Goal: Task Accomplishment & Management: Use online tool/utility

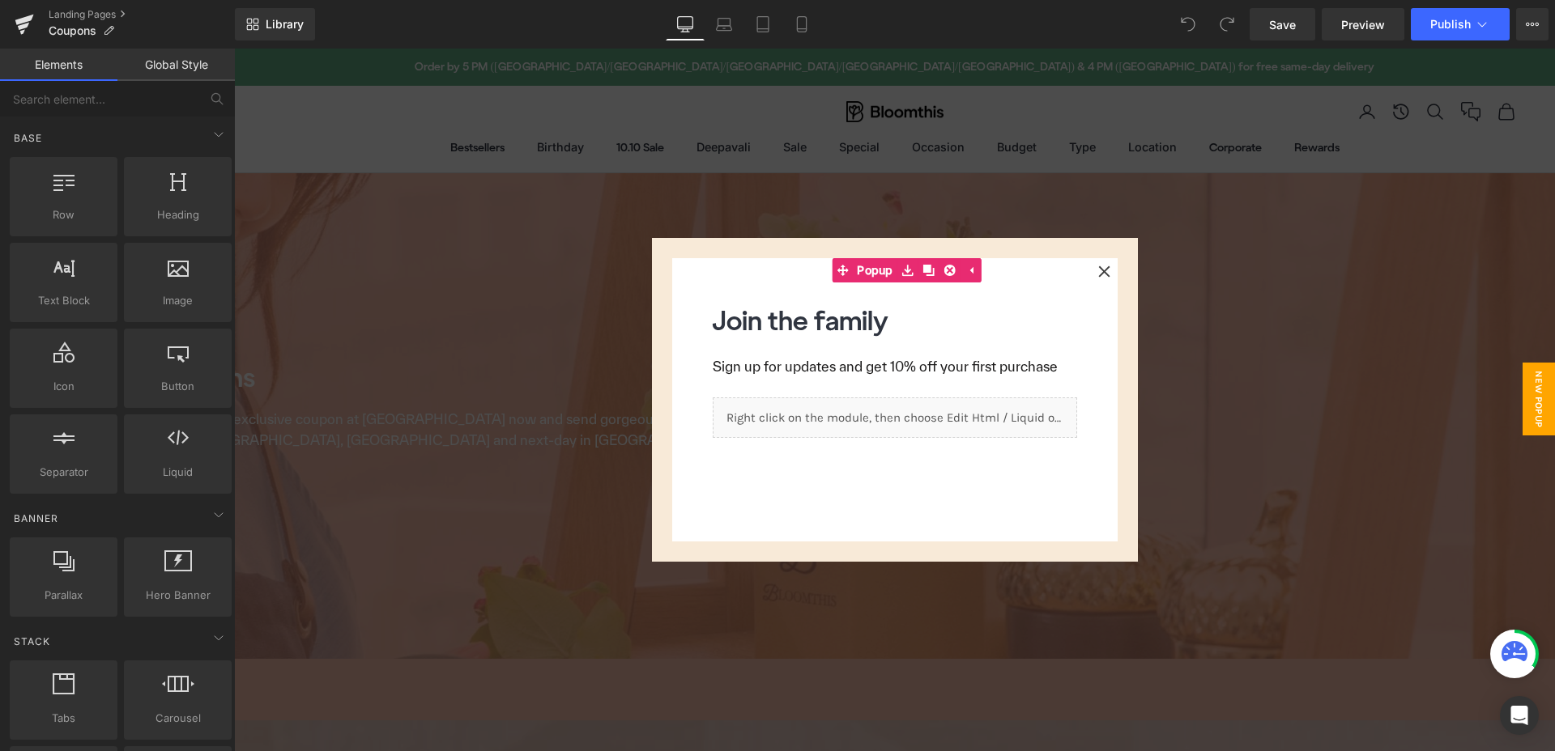
click at [1164, 264] on div at bounding box center [894, 400] width 1321 height 703
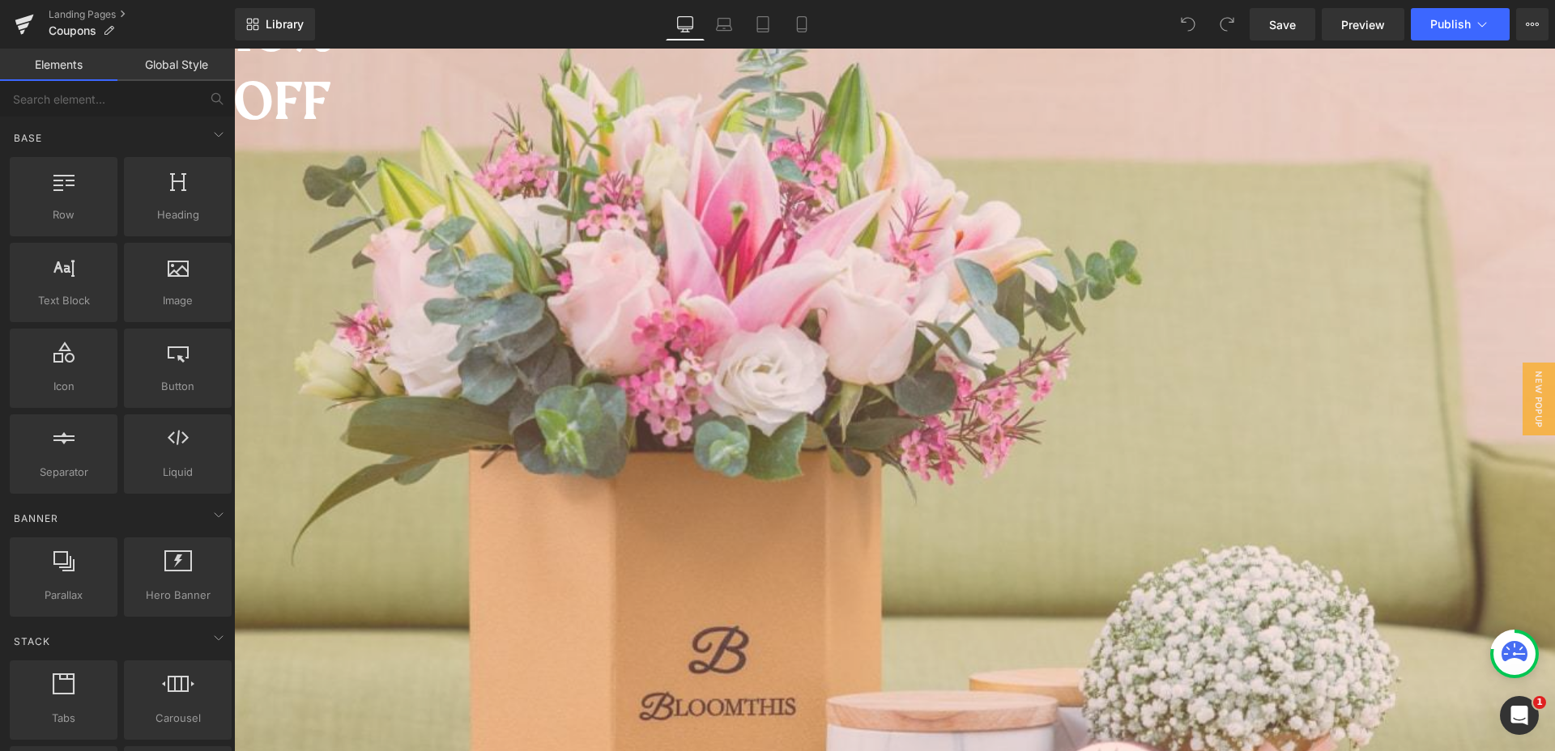
scroll to position [745, 0]
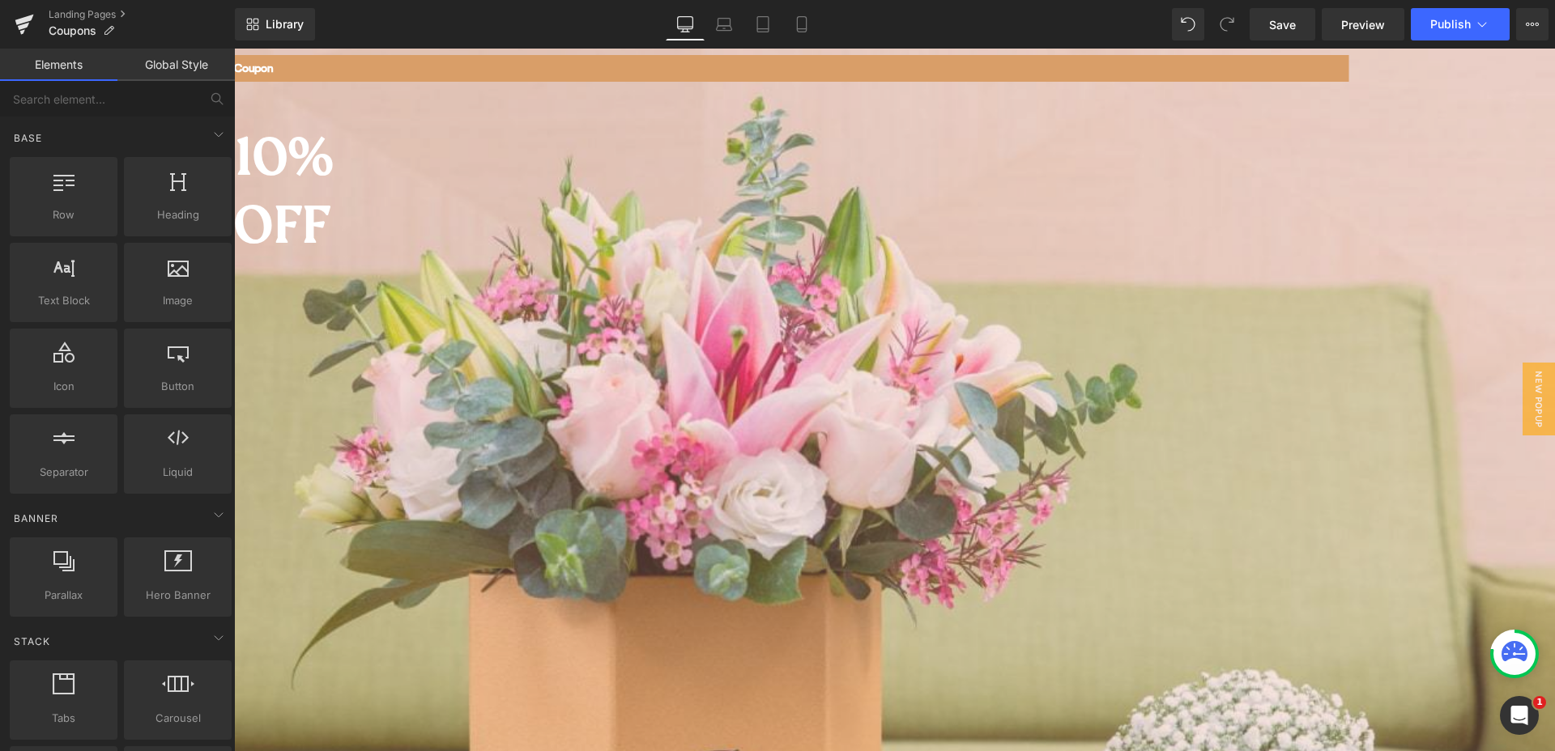
scroll to position [829, 0]
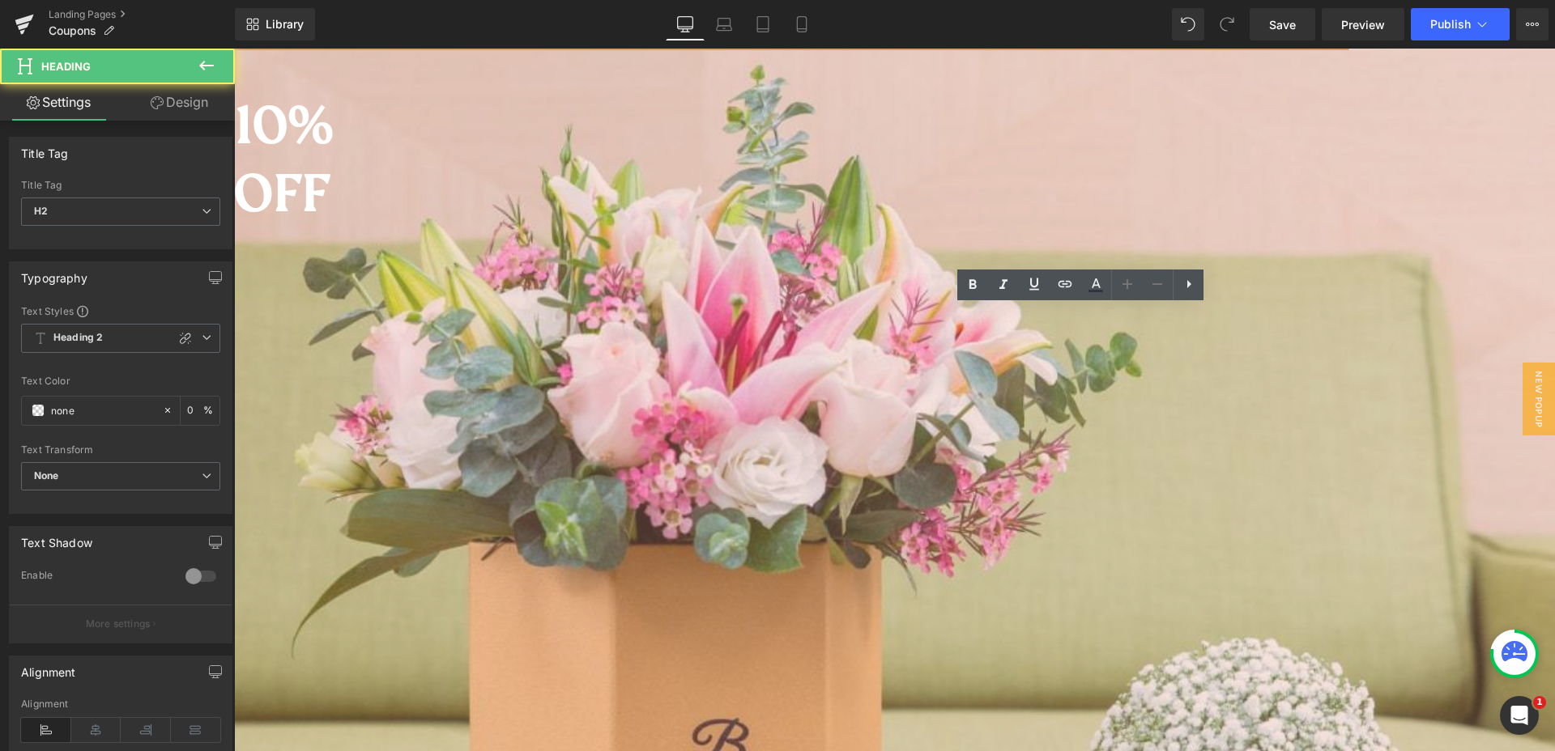
drag, startPoint x: 837, startPoint y: 333, endPoint x: 883, endPoint y: 329, distance: 45.5
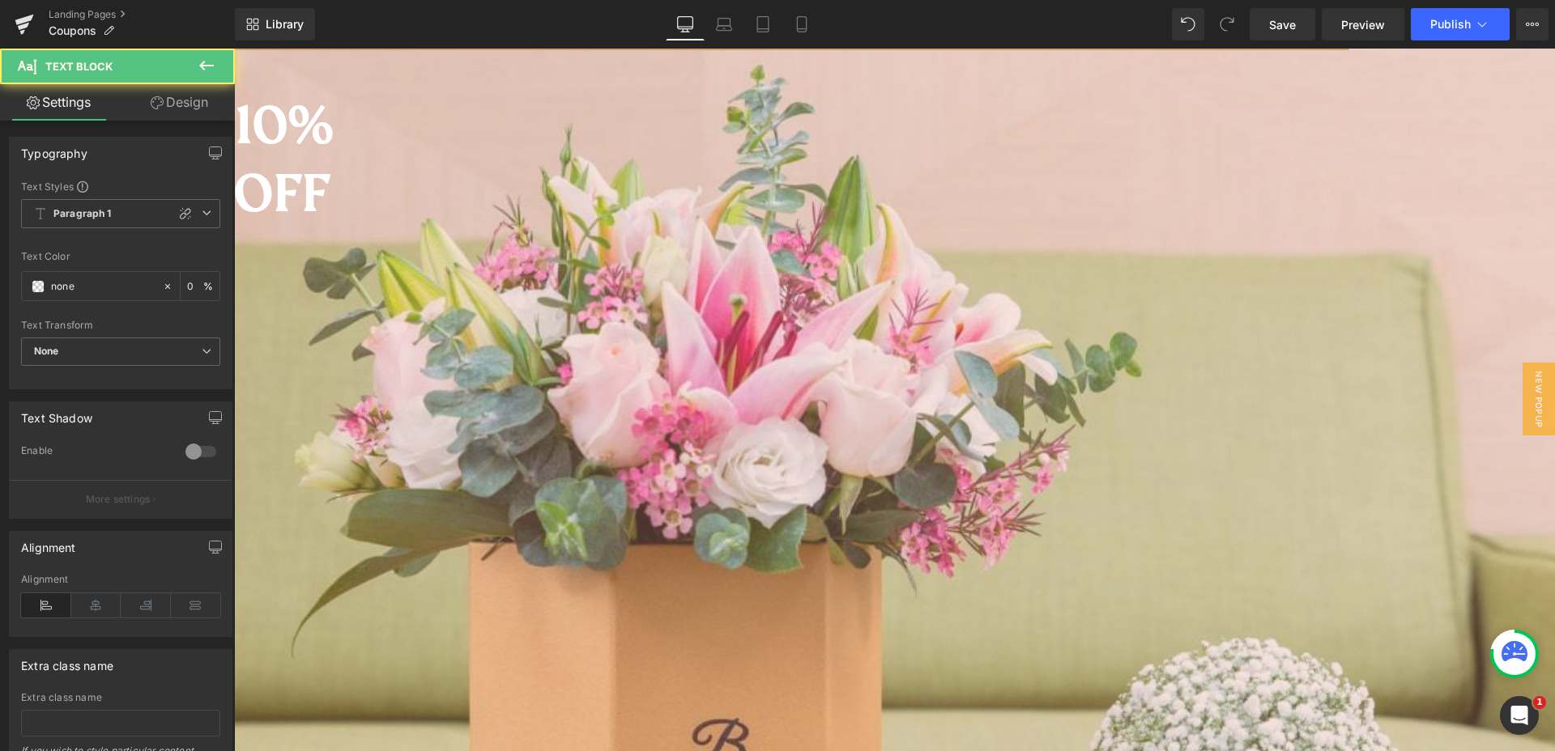
paste div
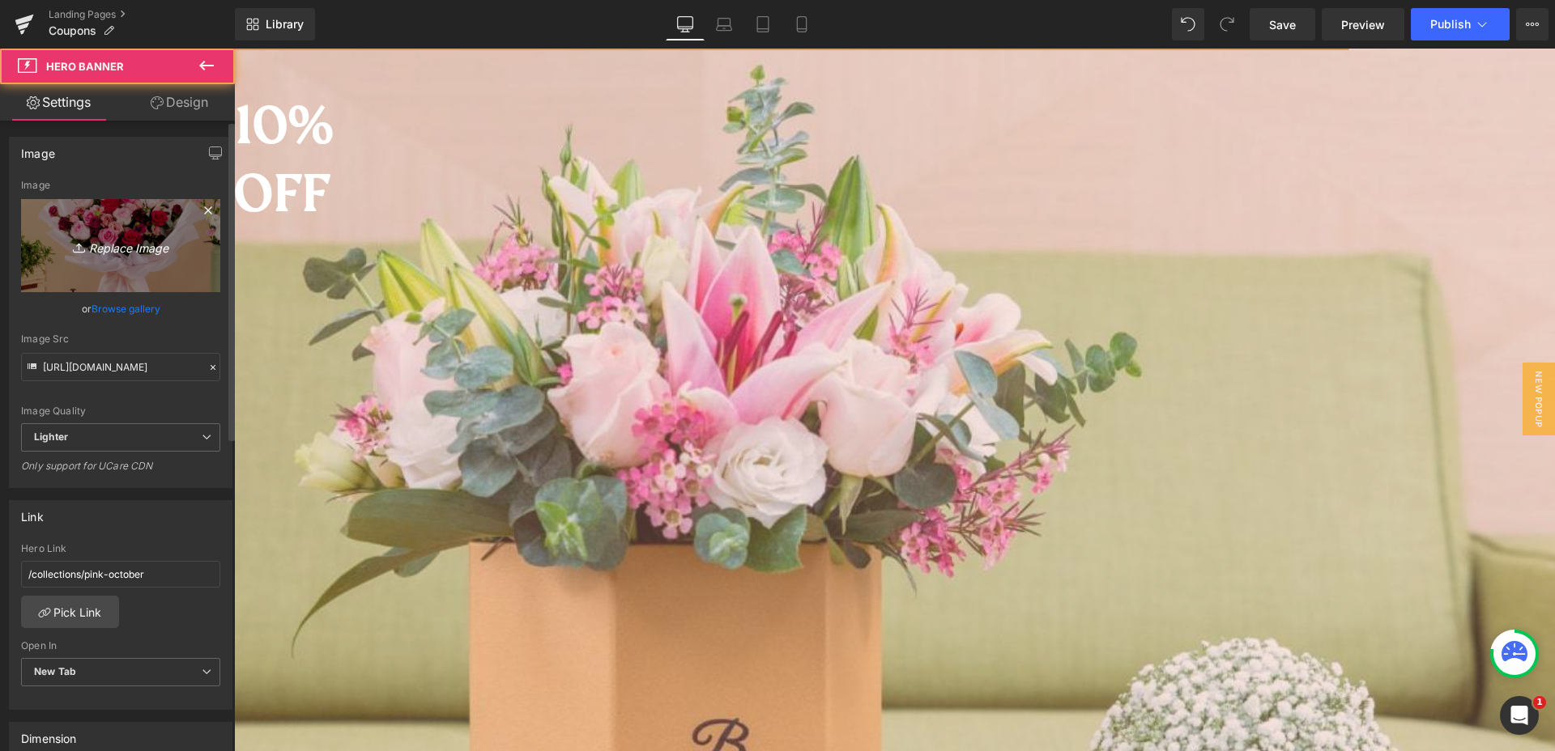
click at [138, 246] on icon "Replace Image" at bounding box center [121, 246] width 130 height 20
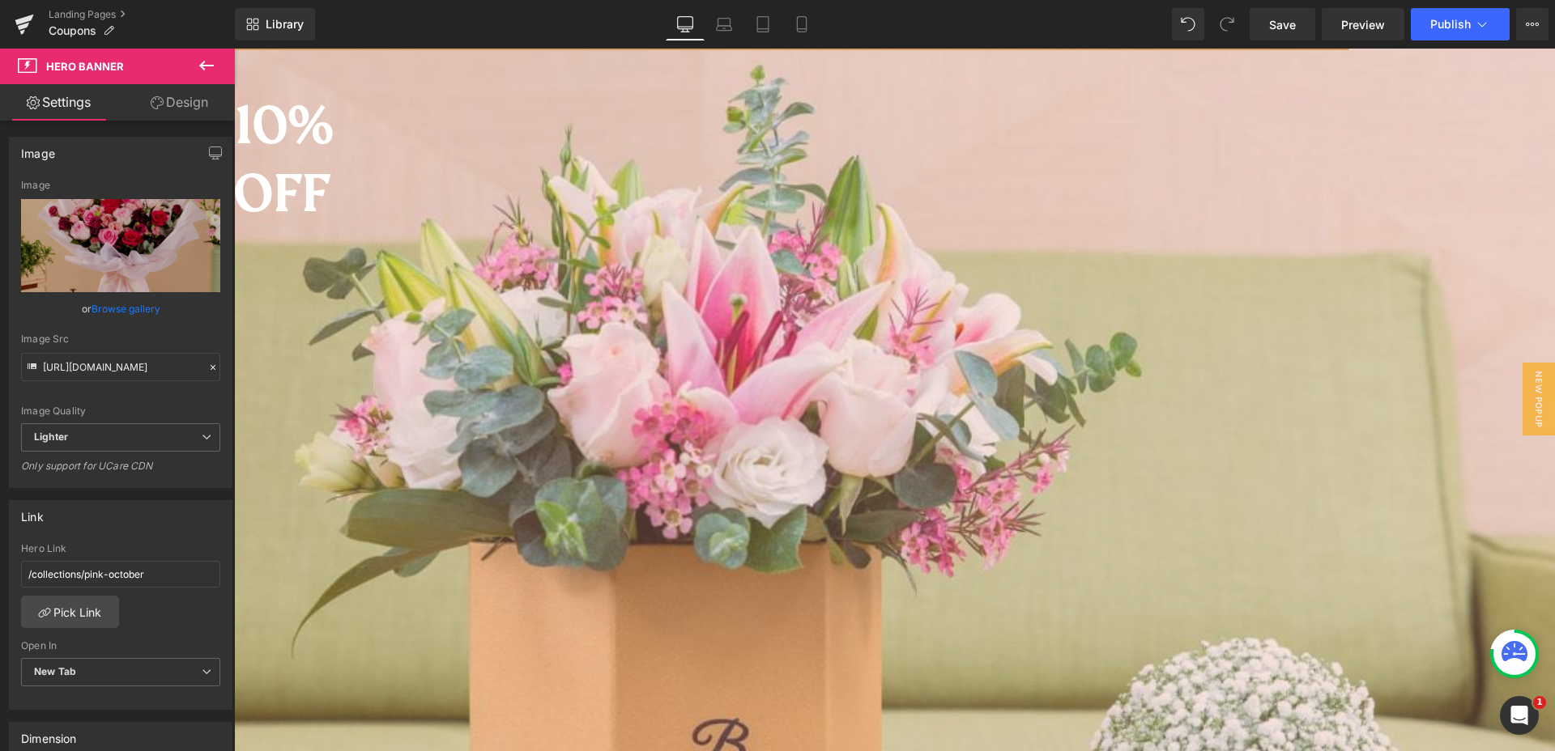
type input "C:\fakepath\bloomthis-1010-2025-1080x1080-01.jpg"
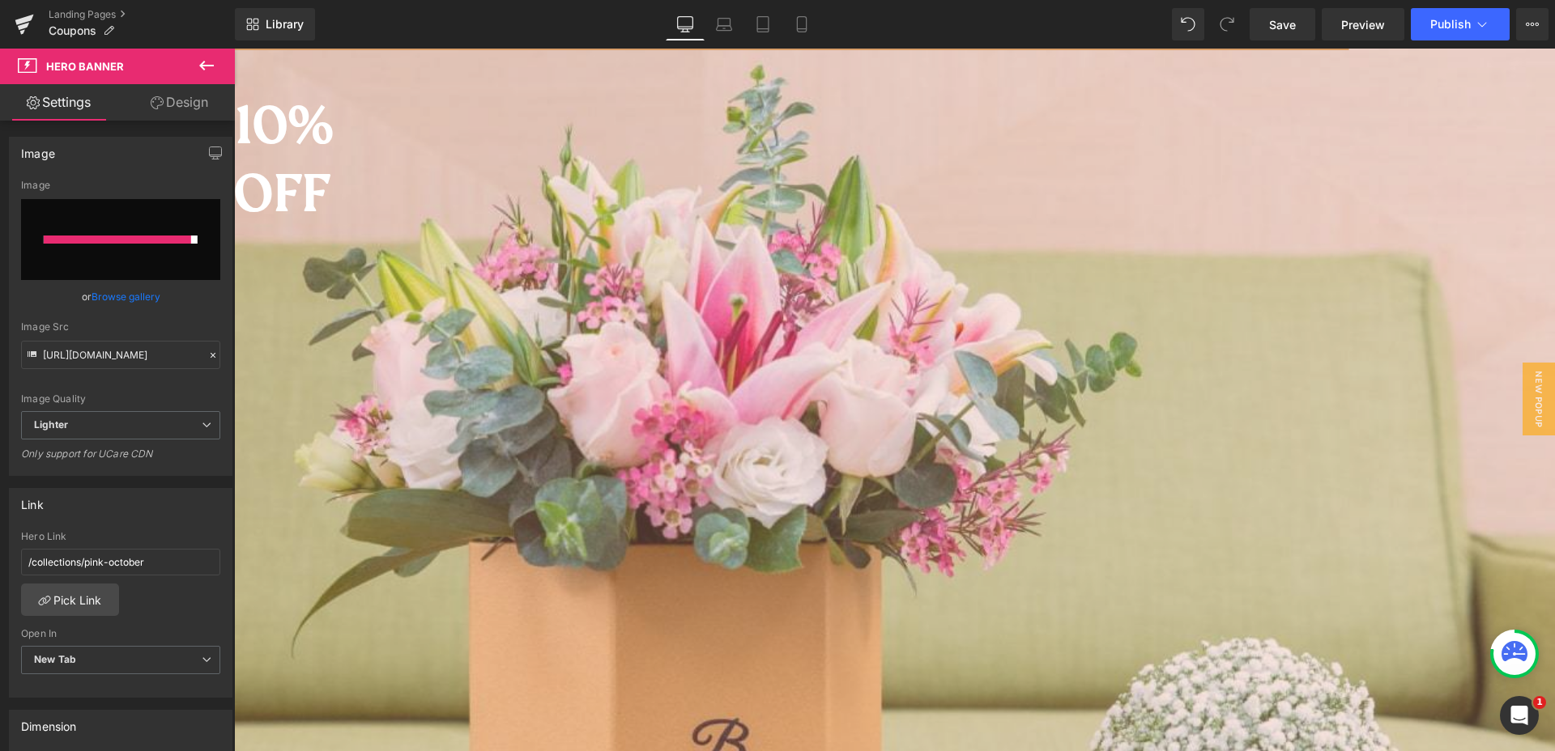
type input "[URL][DOMAIN_NAME]"
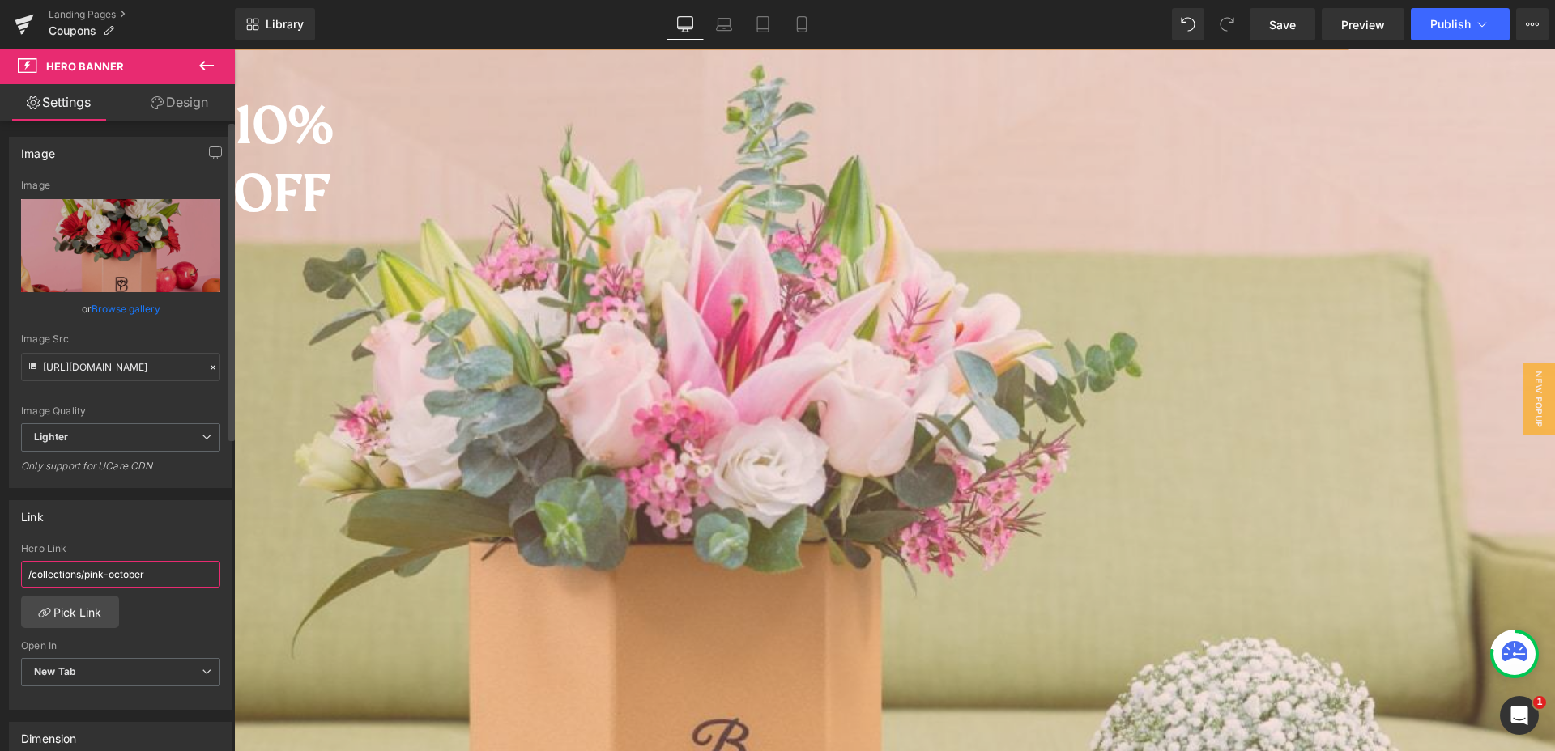
click at [139, 573] on input "/collections/pink-october" at bounding box center [120, 574] width 199 height 27
paste input "10-10-sale"
type input "/collections/10-10-sale"
click at [181, 518] on div "Link" at bounding box center [121, 516] width 222 height 31
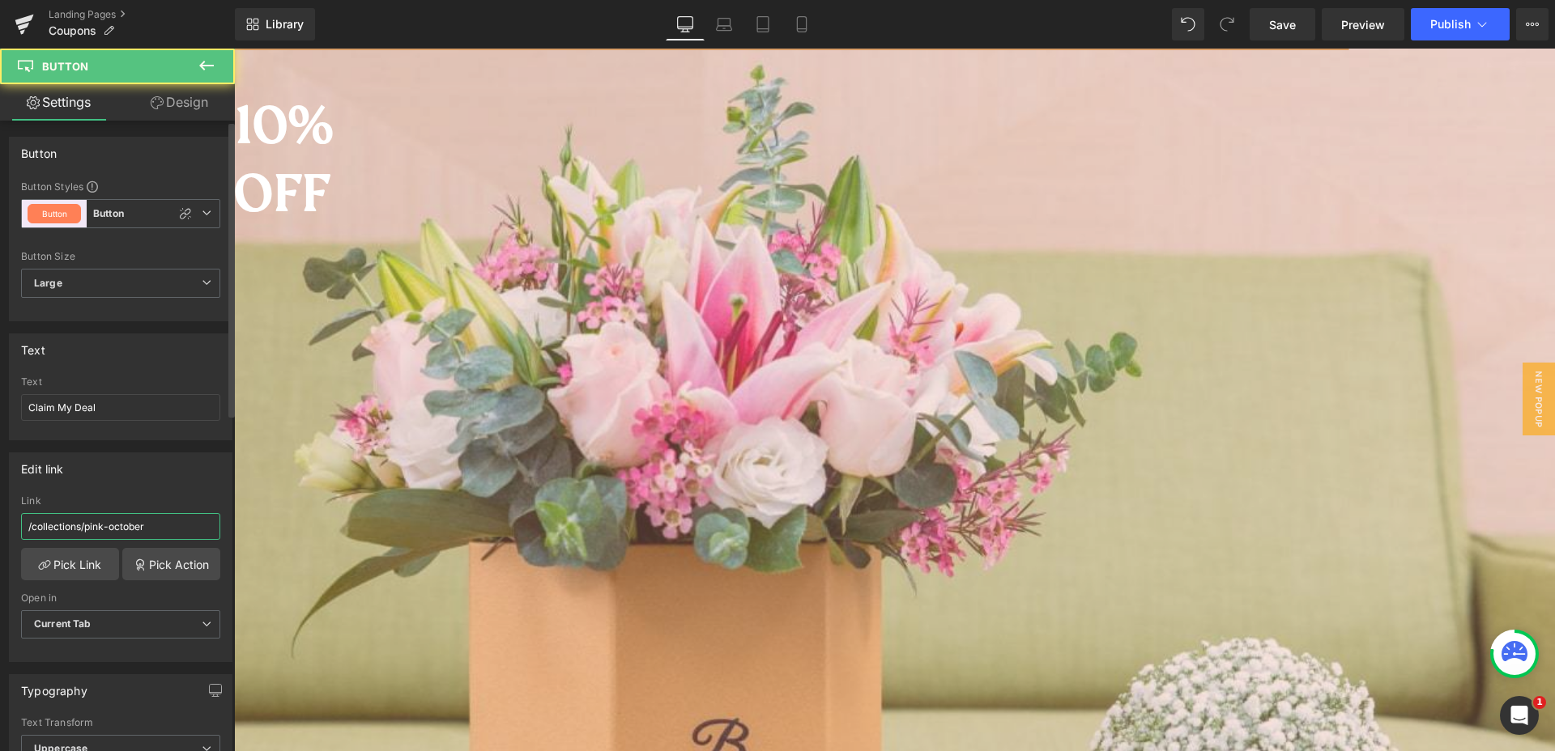
click at [99, 531] on input "/collections/pink-october" at bounding box center [120, 526] width 199 height 27
paste input "10-10-sale"
type input "/collections/10-10-sale"
click at [159, 481] on div "Edit link" at bounding box center [121, 468] width 222 height 31
click at [198, 476] on div "Edit link" at bounding box center [121, 468] width 222 height 31
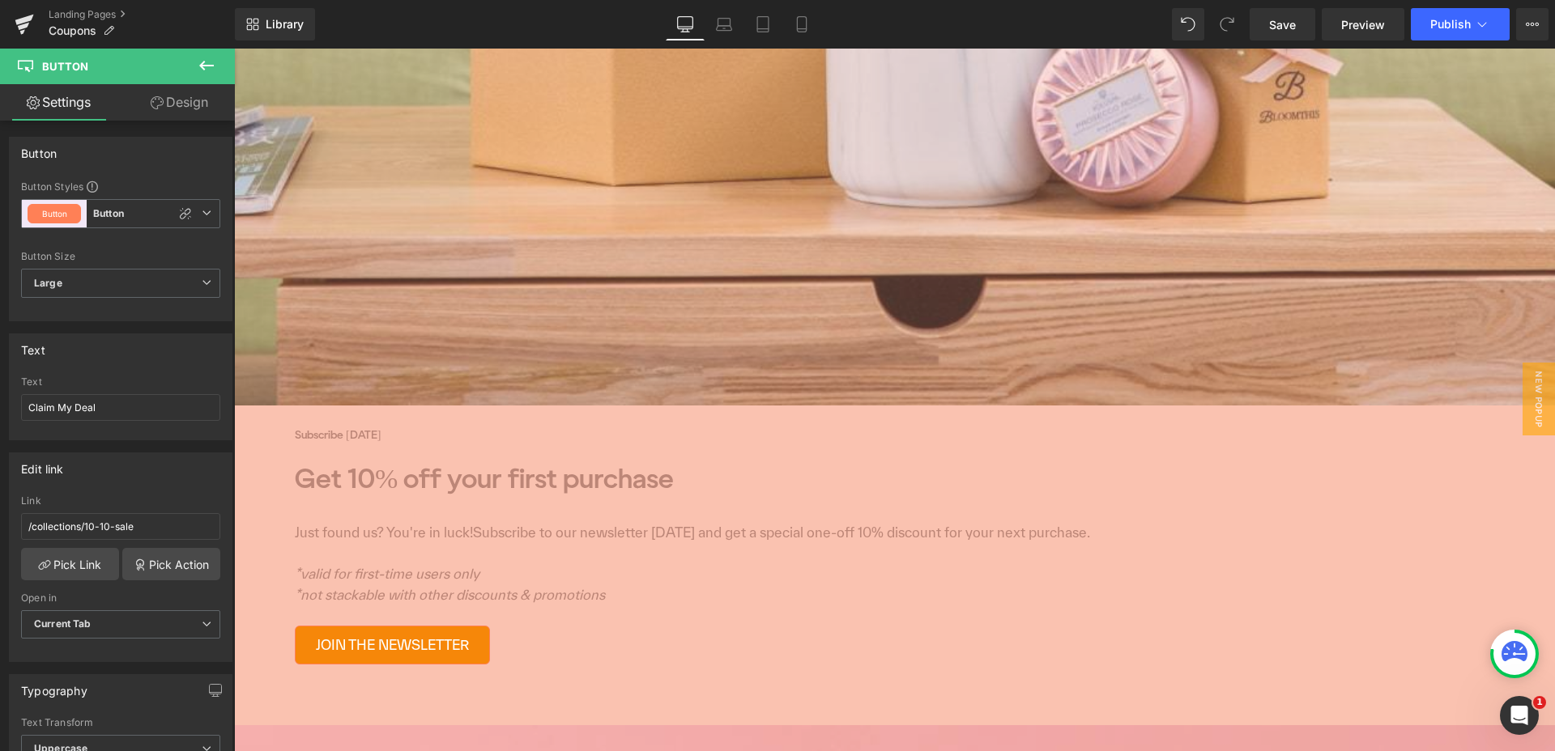
scroll to position [1637, 0]
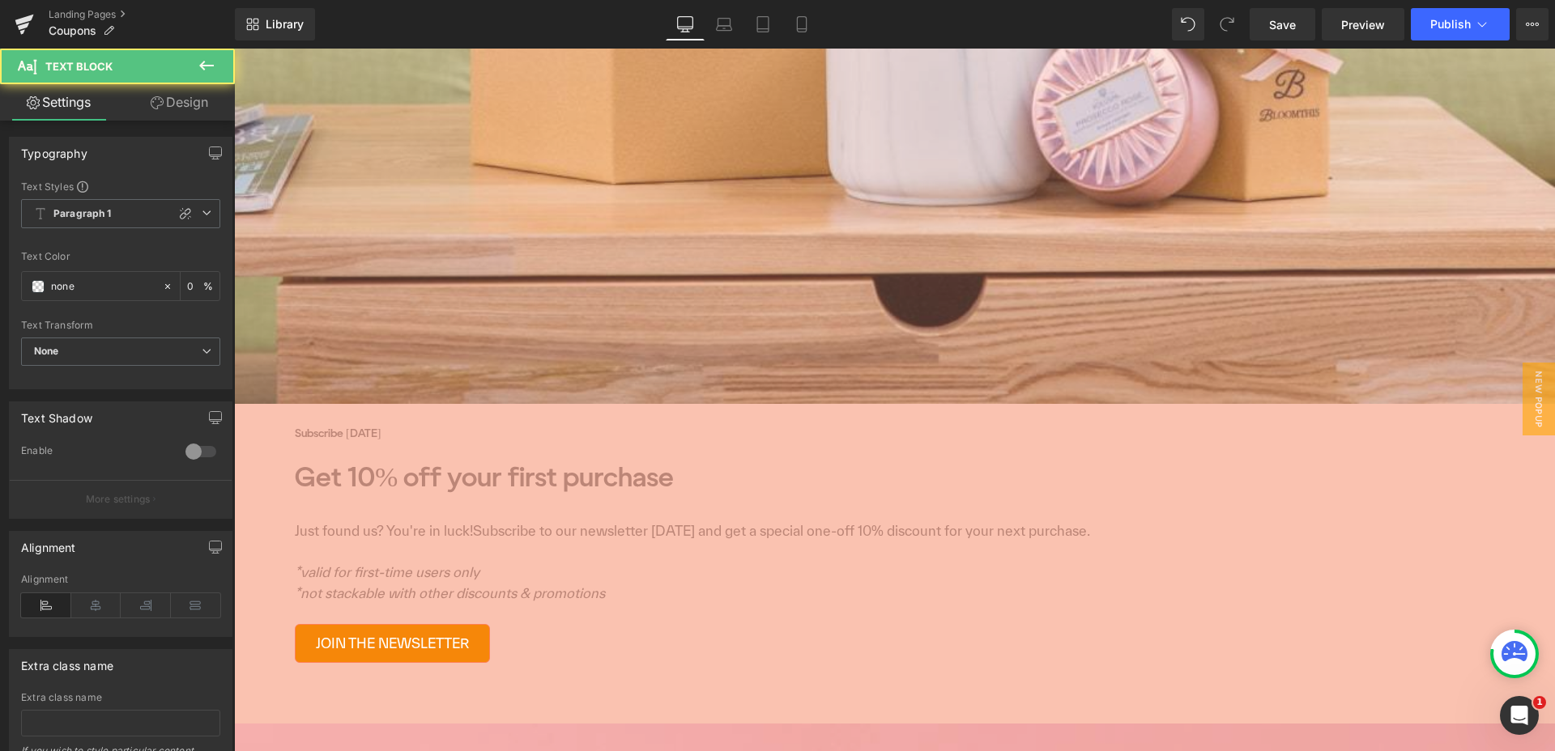
paste div
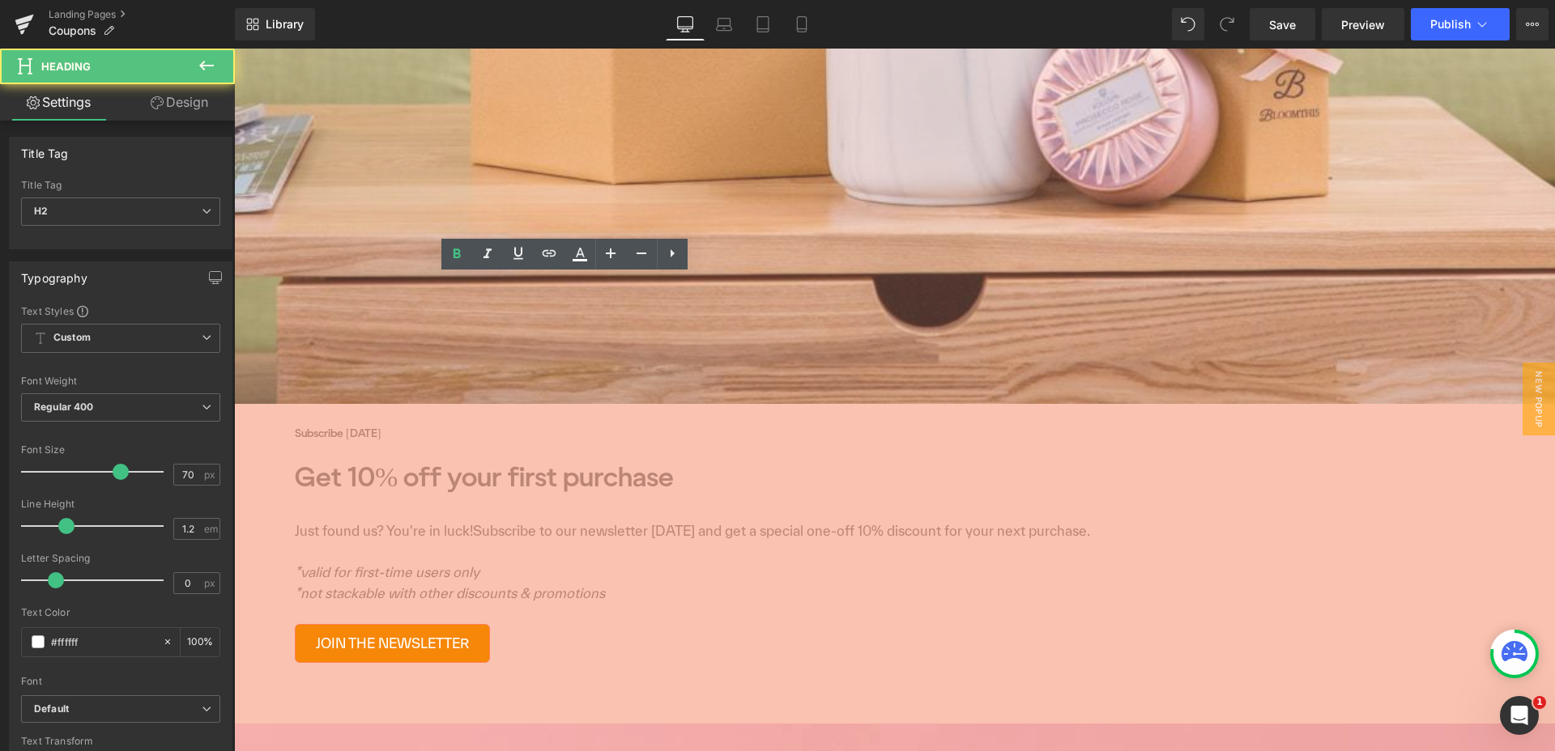
drag, startPoint x: 602, startPoint y: 316, endPoint x: 618, endPoint y: 316, distance: 16.2
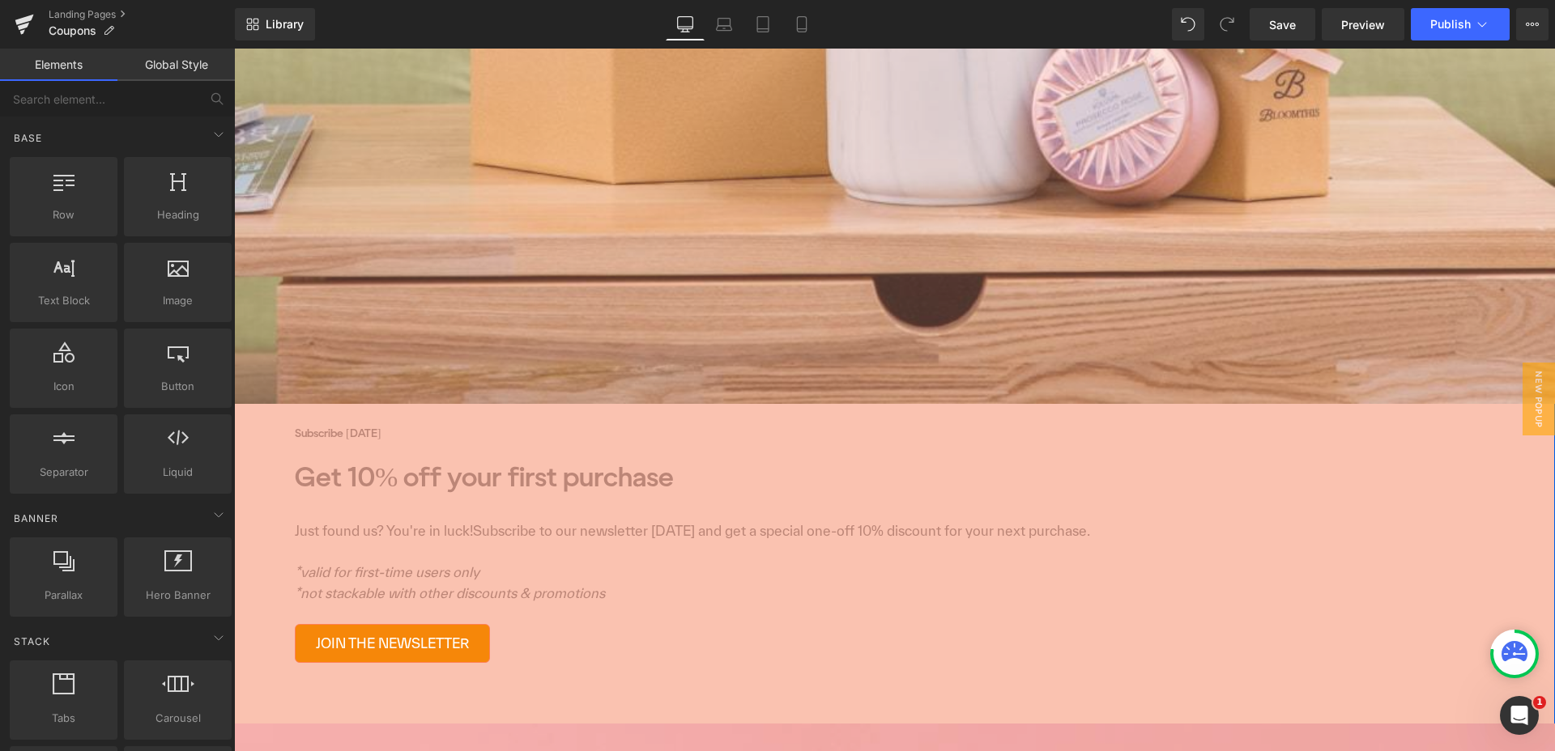
scroll to position [1436, 0]
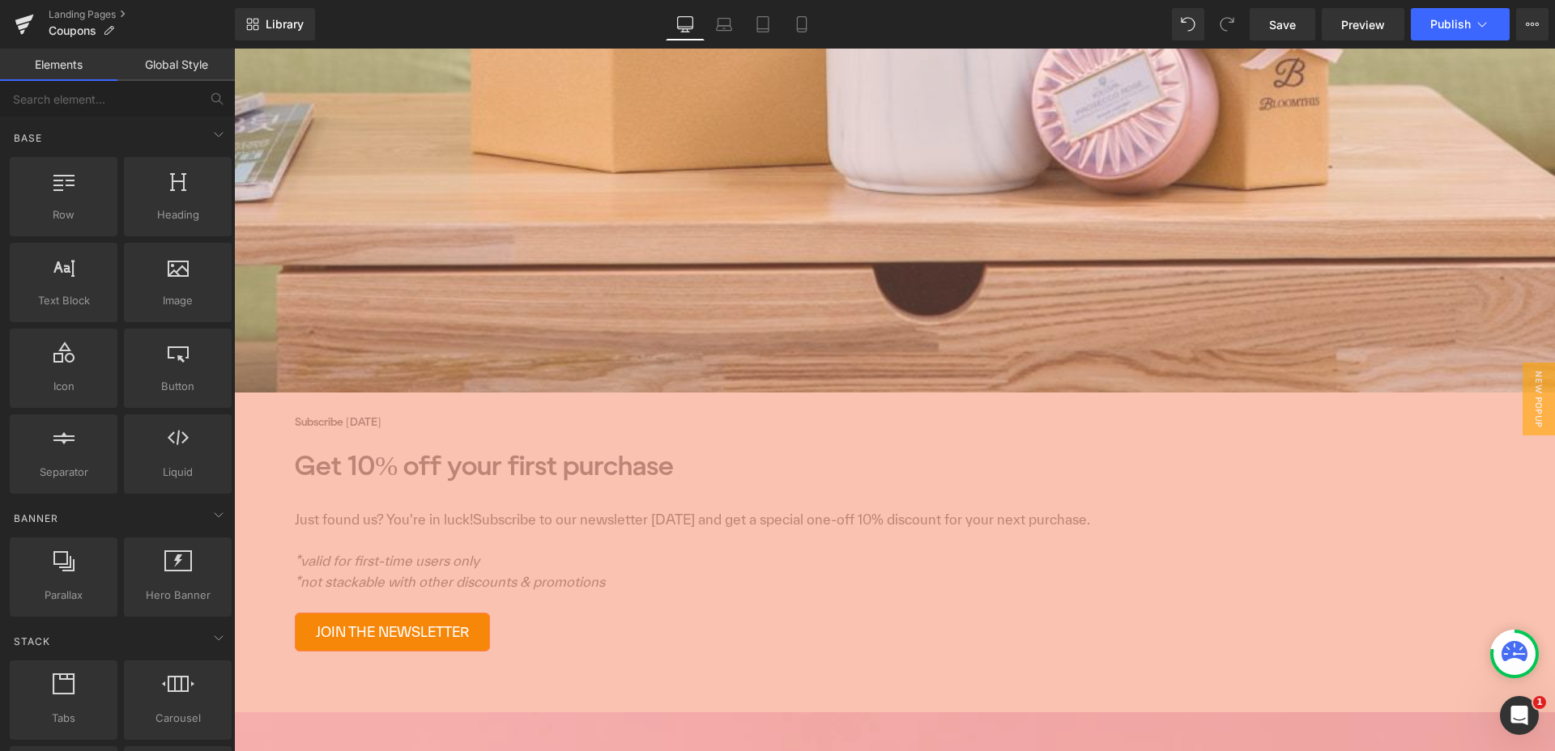
scroll to position [1597, 0]
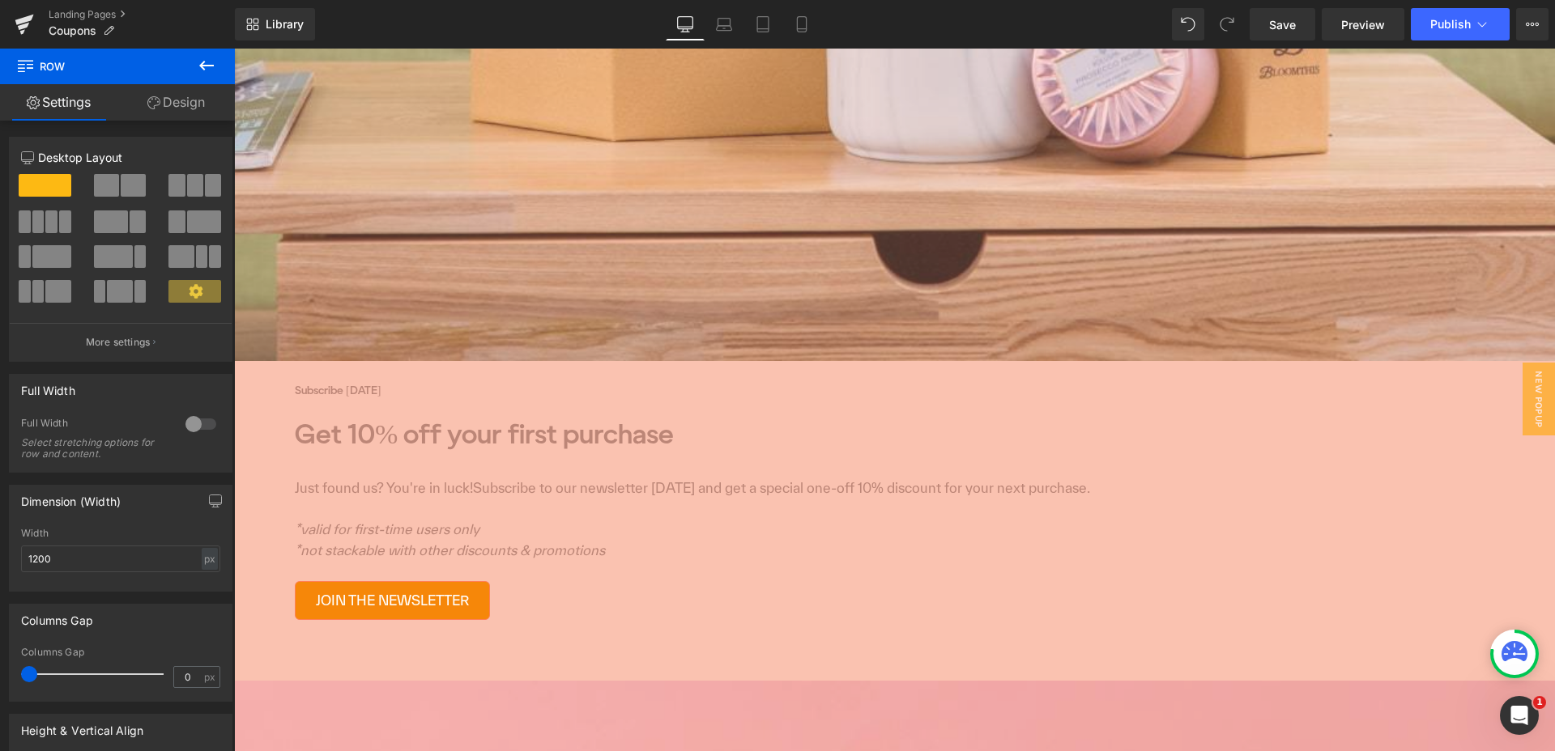
scroll to position [1802, 0]
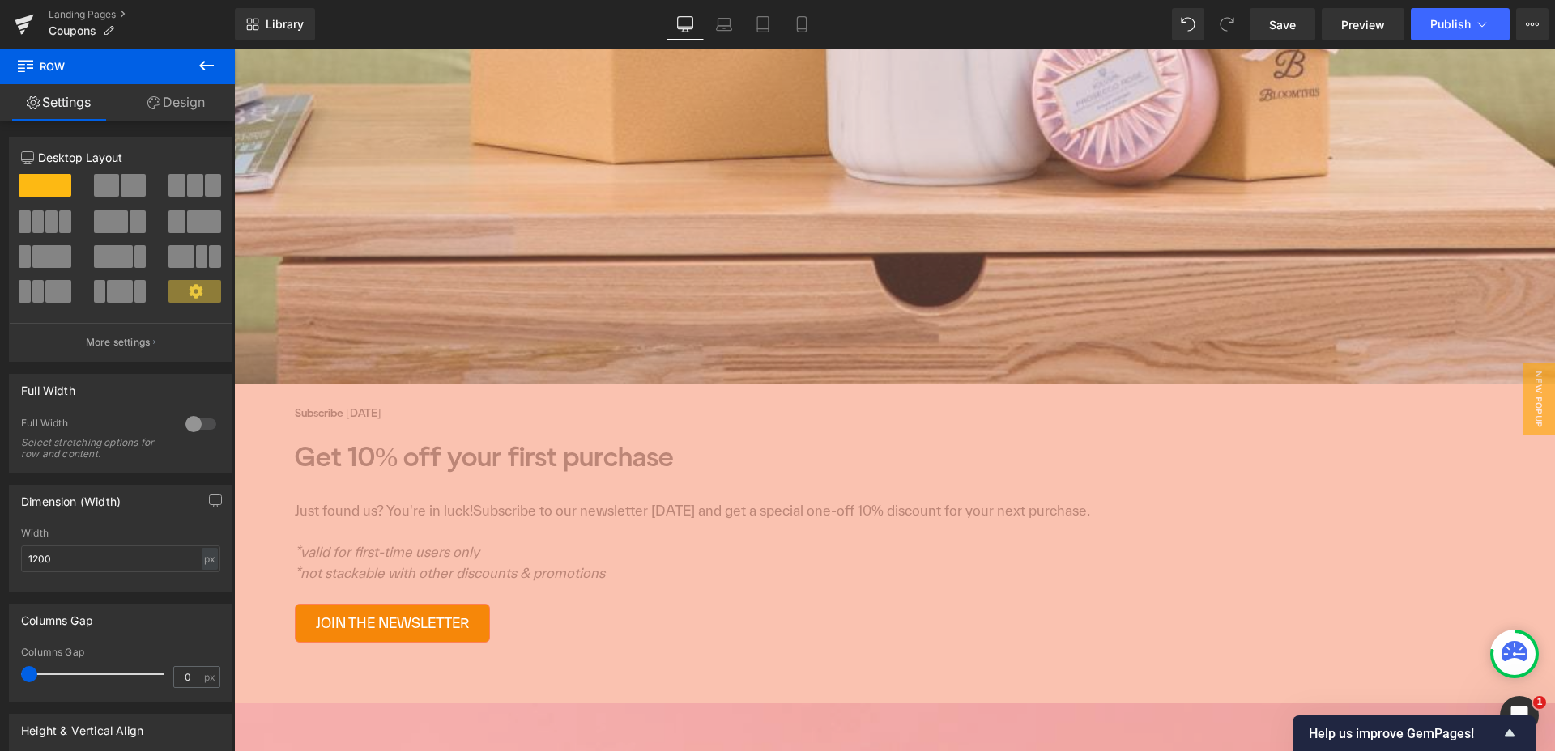
scroll to position [1644, 0]
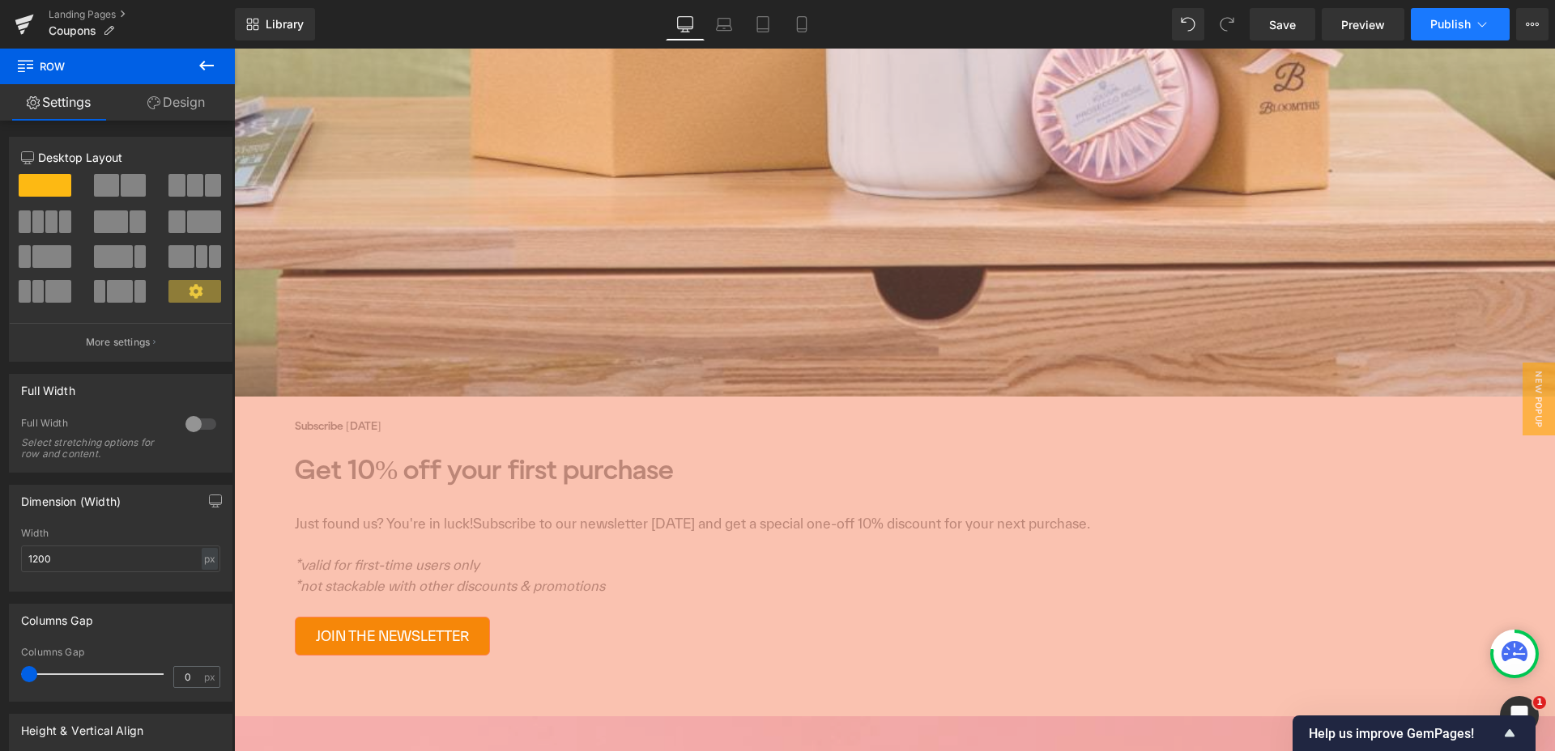
click at [1444, 31] on button "Publish" at bounding box center [1459, 24] width 99 height 32
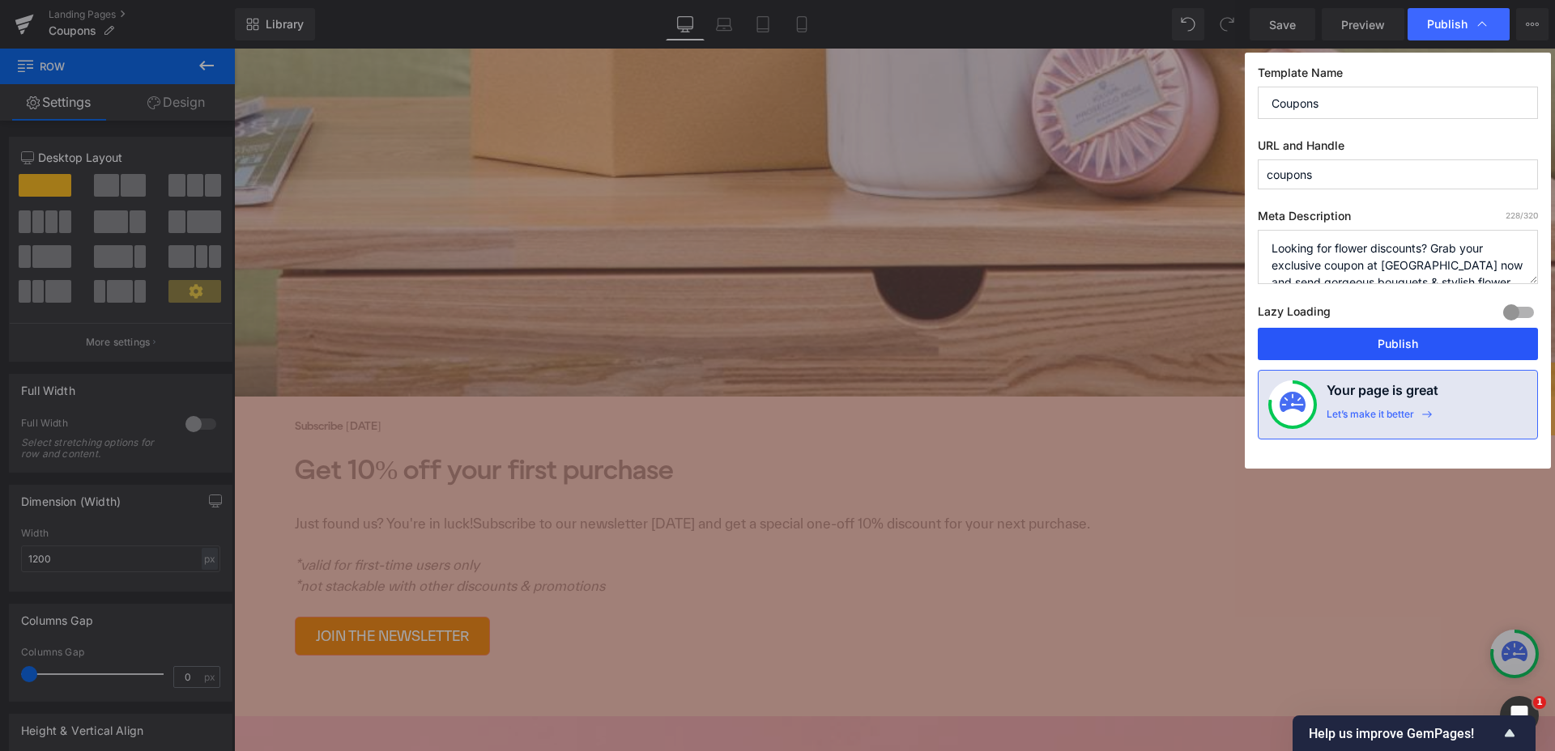
click at [1351, 336] on button "Publish" at bounding box center [1397, 344] width 280 height 32
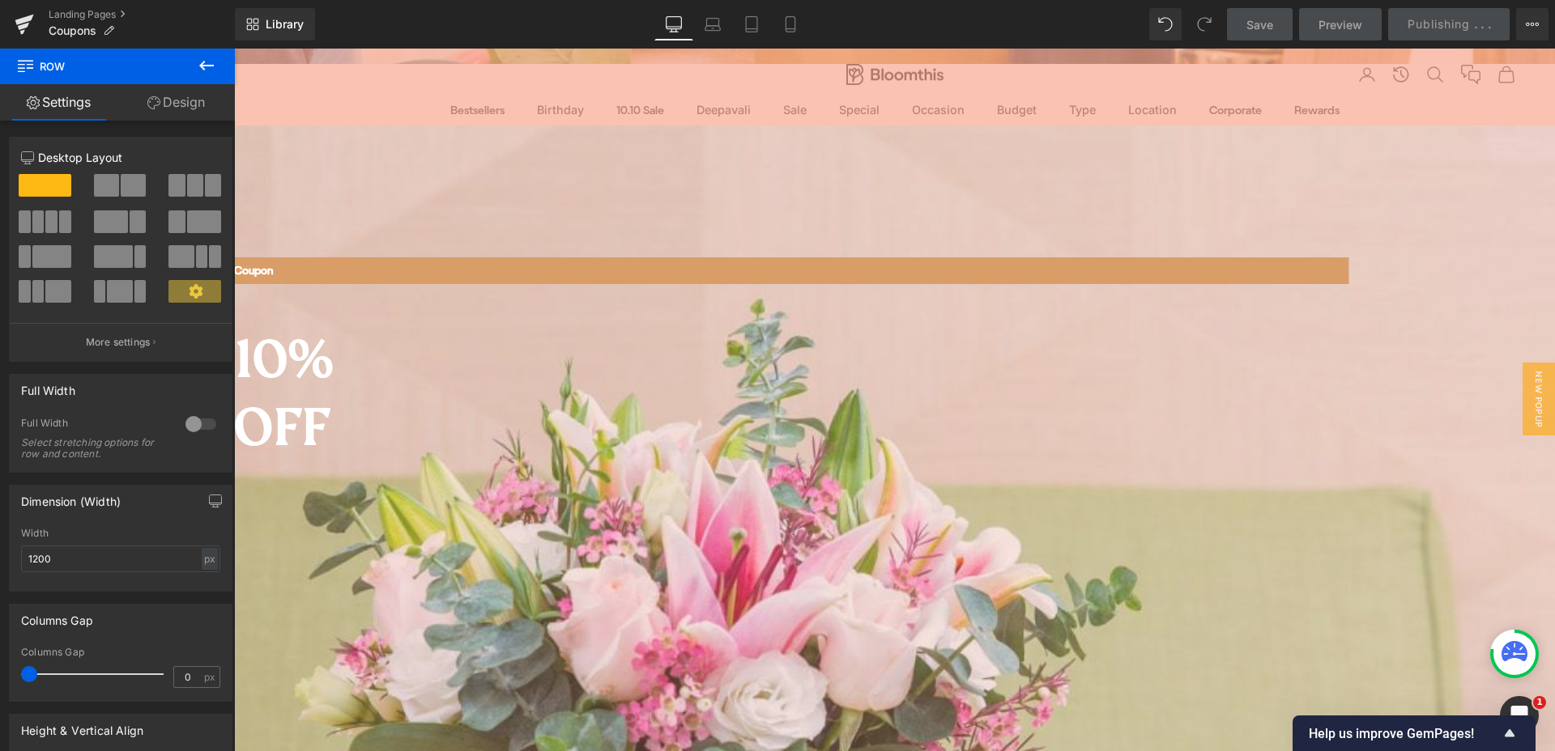
scroll to position [287, 0]
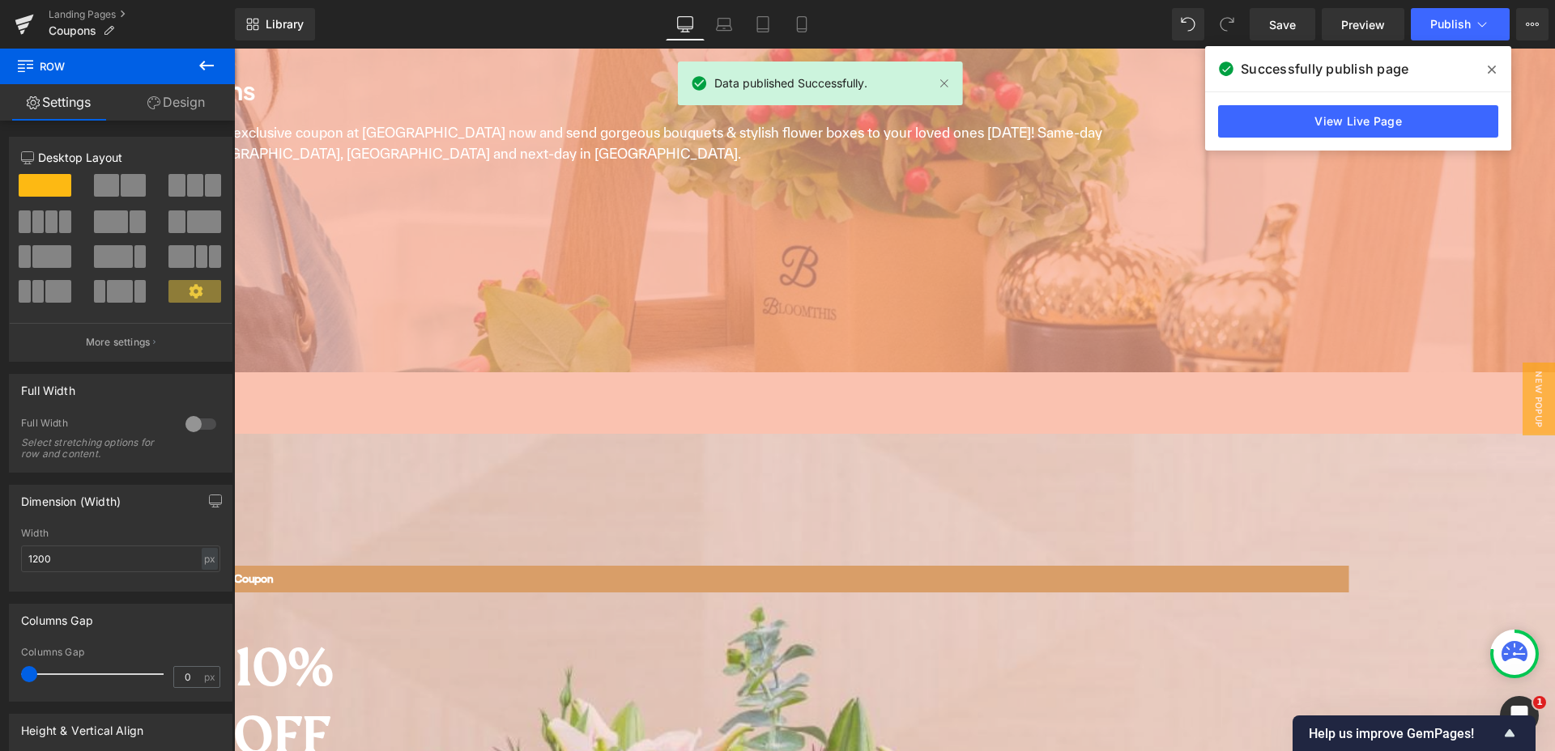
click at [1486, 70] on span at bounding box center [1491, 70] width 26 height 26
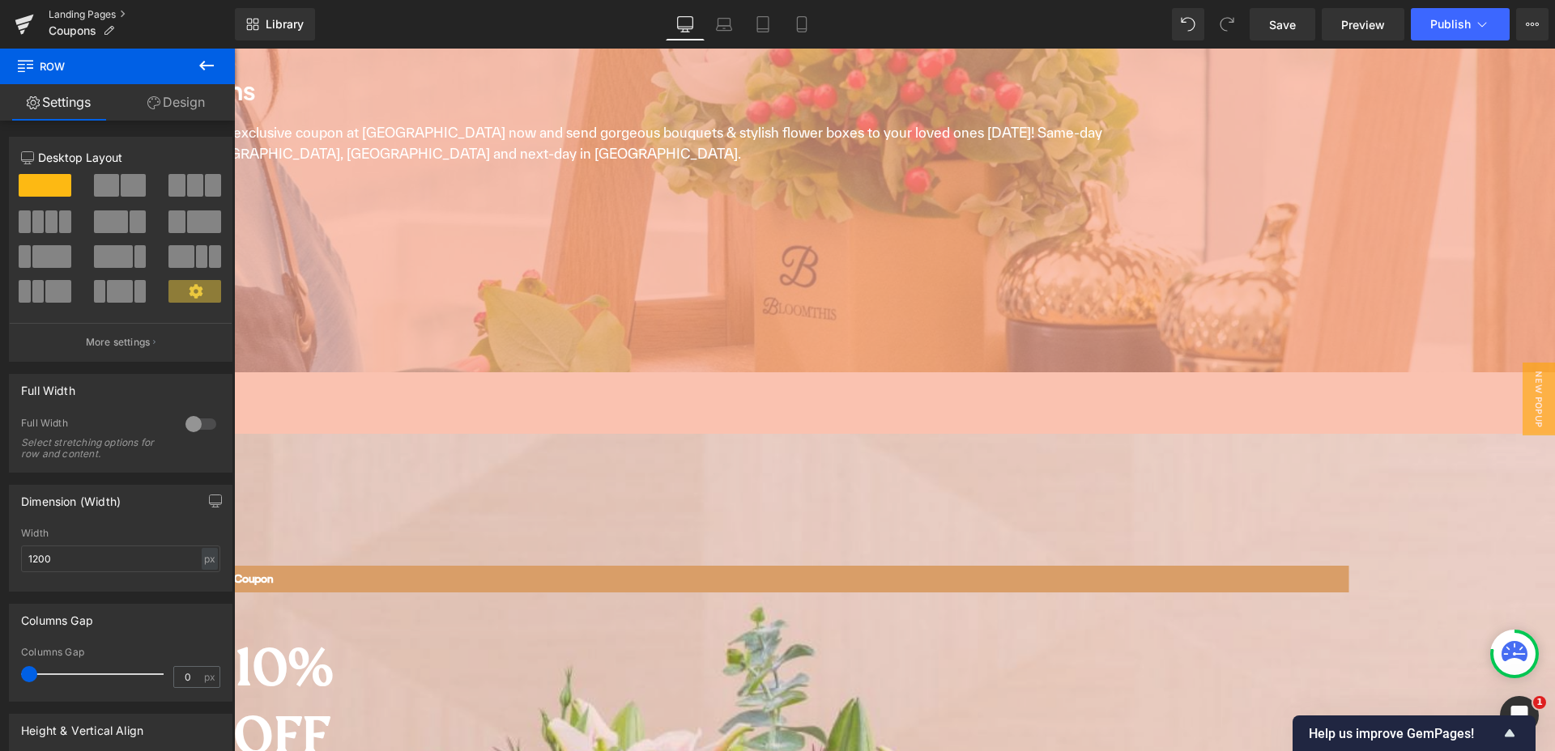
click at [79, 9] on link "Landing Pages" at bounding box center [142, 14] width 186 height 13
